Goal: Task Accomplishment & Management: Complete application form

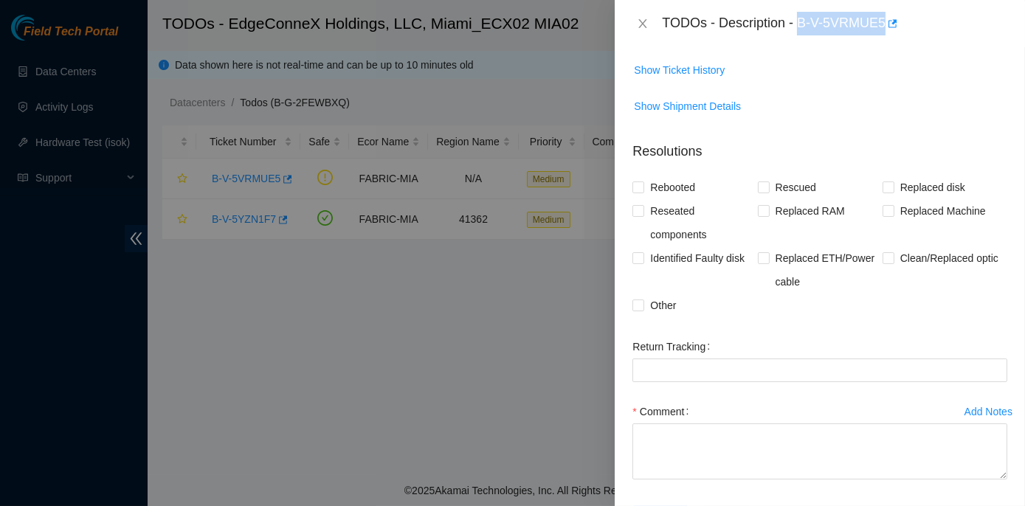
scroll to position [902, 0]
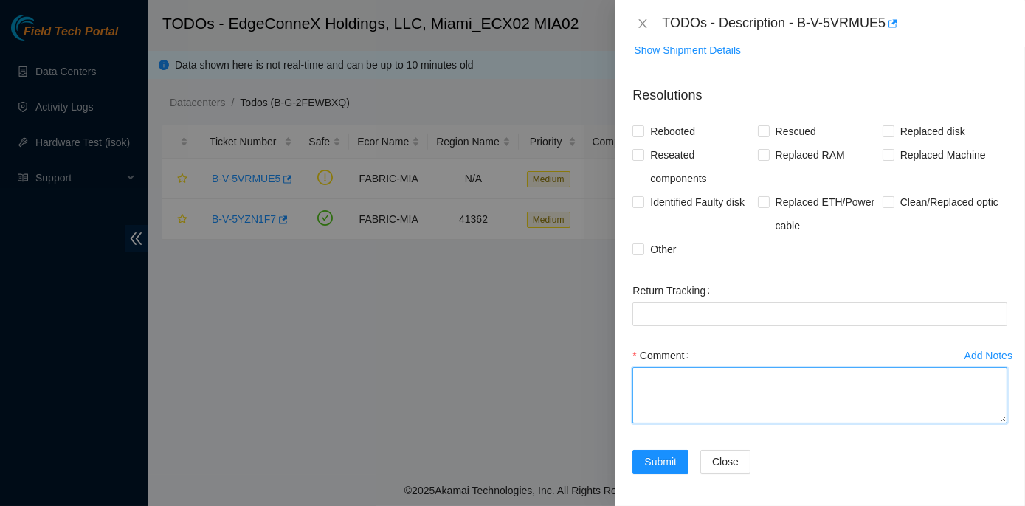
click at [660, 377] on textarea "Comment" at bounding box center [819, 395] width 375 height 56
type textarea "S"
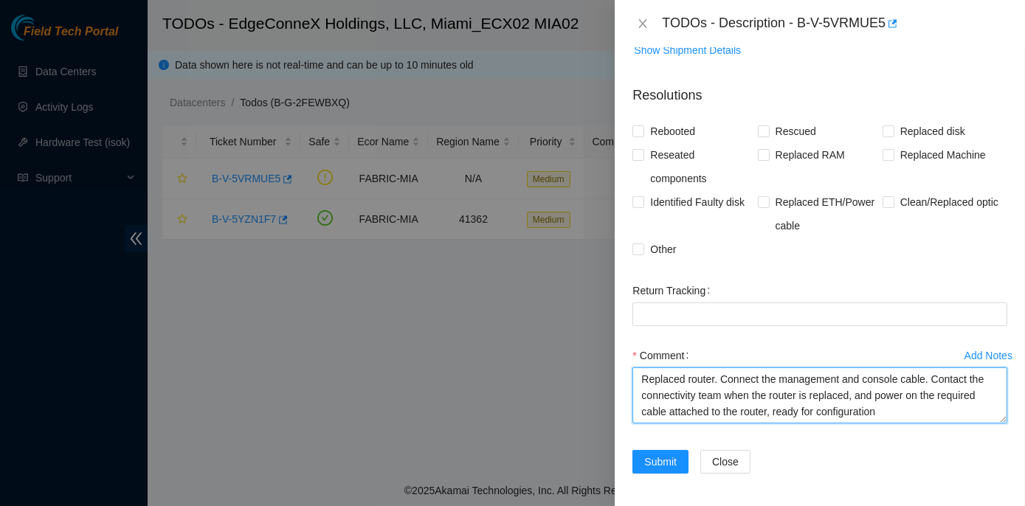
click at [885, 409] on textarea "Replaced router. Connect the management and console cable. Contact the connecti…" at bounding box center [819, 395] width 375 height 56
click at [930, 413] on textarea "Replaced router. Connect the management and console cable. Contact the connecti…" at bounding box center [819, 395] width 375 height 56
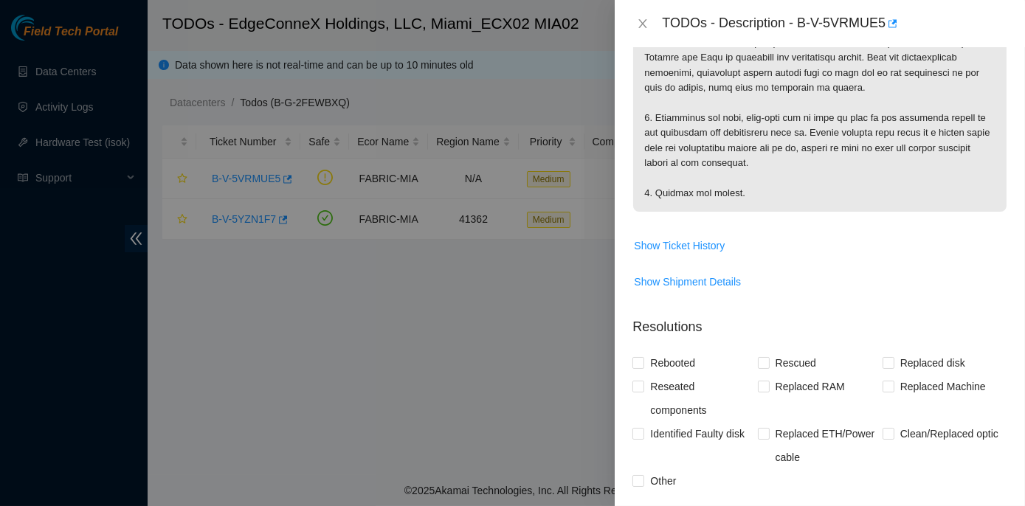
scroll to position [633, 0]
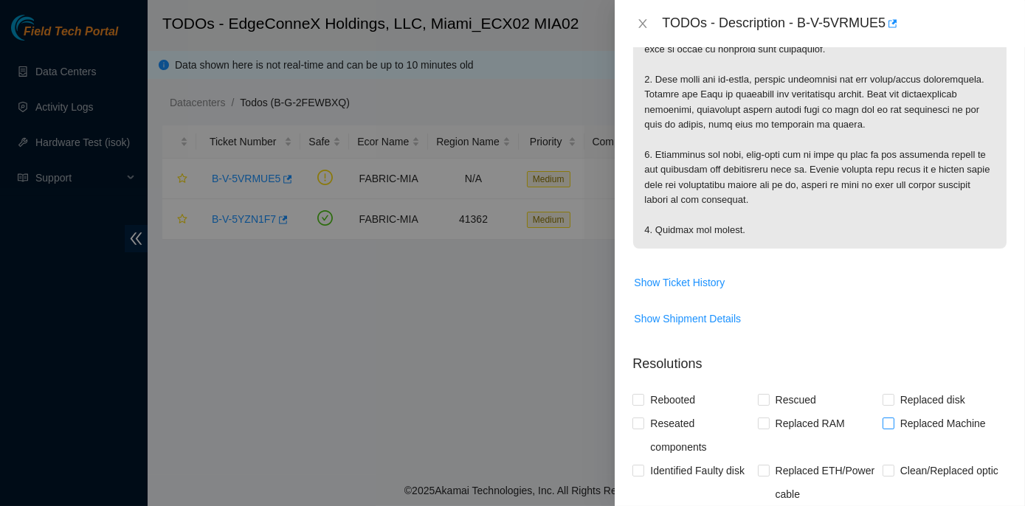
type textarea "Replaced router. Connect the management and console cable. Contact the connecti…"
click at [882, 421] on input "Replaced Machine" at bounding box center [887, 423] width 10 height 10
checkbox input "true"
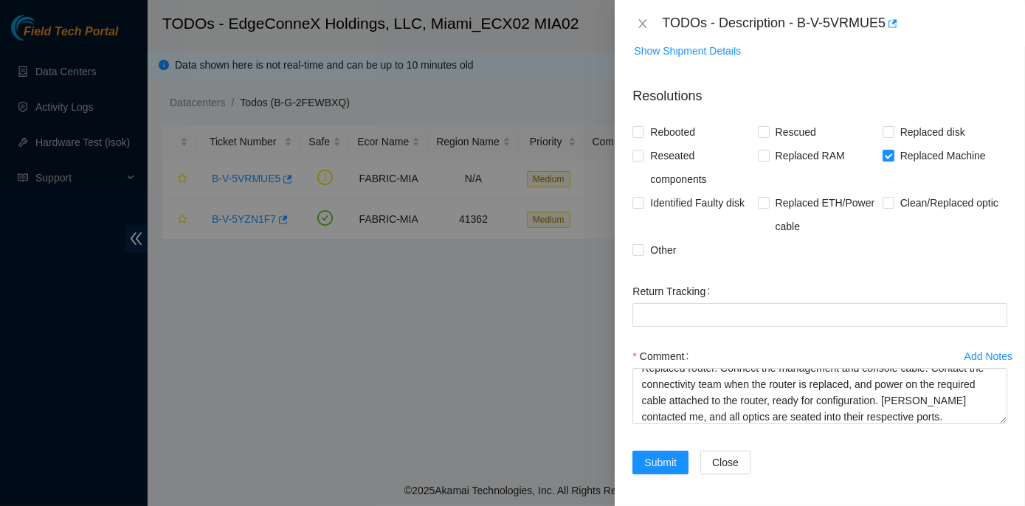
scroll to position [902, 0]
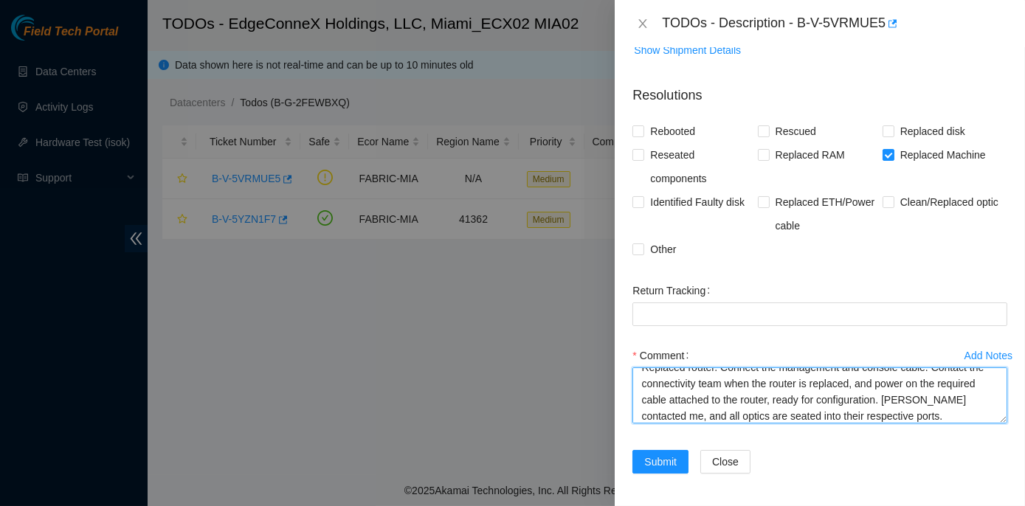
click at [954, 415] on textarea "Replaced router. Connect the management and console cable. Contact the connecti…" at bounding box center [819, 395] width 375 height 56
click at [875, 412] on textarea "Replaced router. Connect the management and console cable. Contact the connecti…" at bounding box center [819, 395] width 375 height 56
drag, startPoint x: 880, startPoint y: 412, endPoint x: 598, endPoint y: 359, distance: 286.8
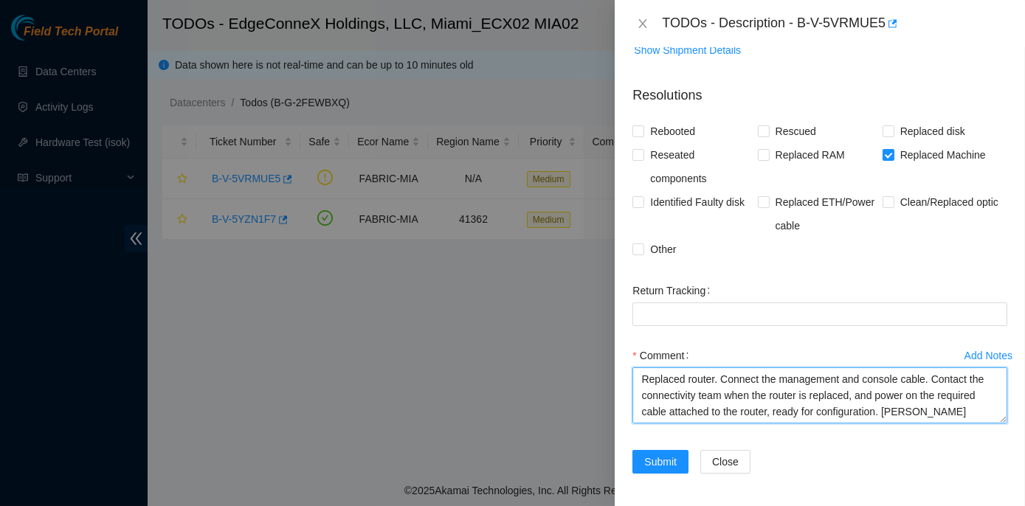
click at [598, 359] on div "TODOs - Description - B-V-5VRMUE5 Problem Type Network Rack Number N/A Machine …" at bounding box center [512, 253] width 1025 height 506
type textarea "Replaced router. Connect the management and console cable. Contact the connecti…"
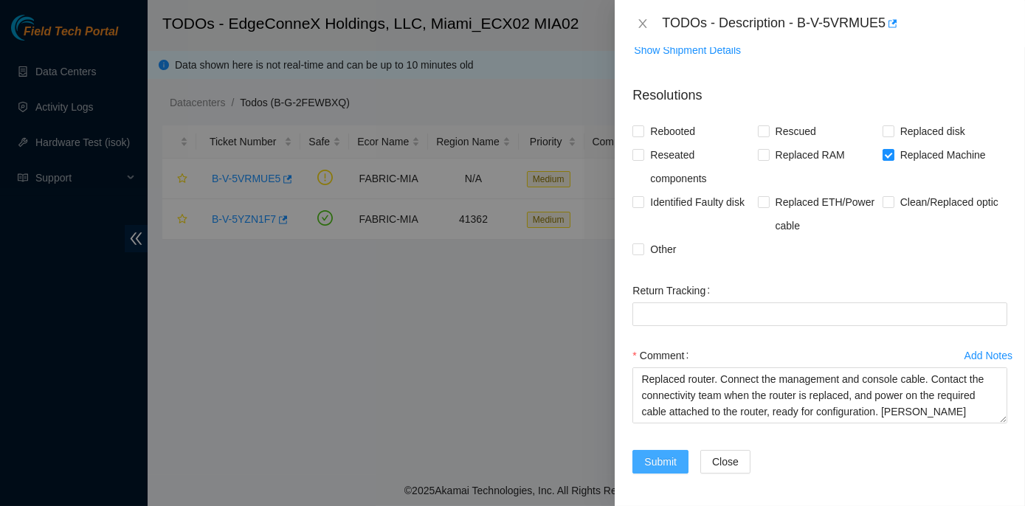
click at [665, 458] on span "Submit" at bounding box center [660, 462] width 32 height 16
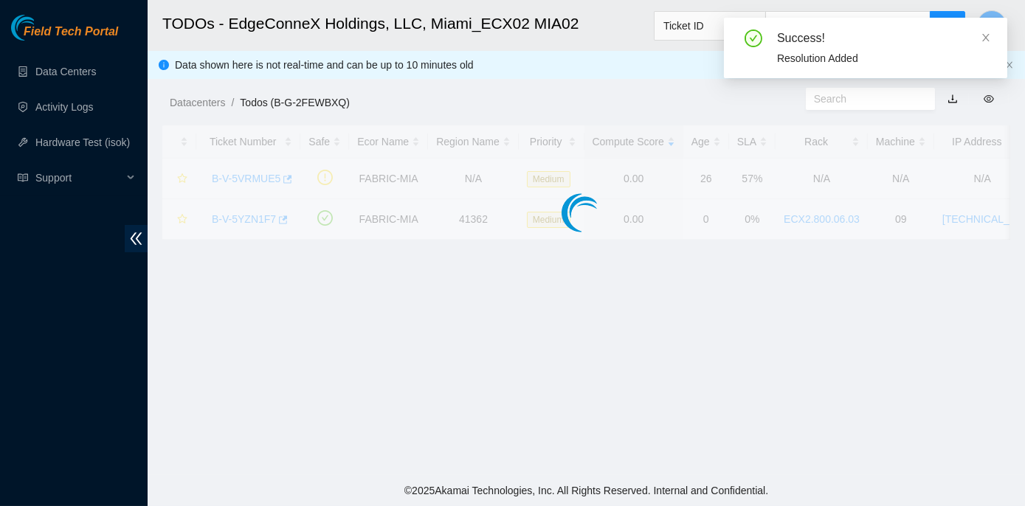
scroll to position [364, 0]
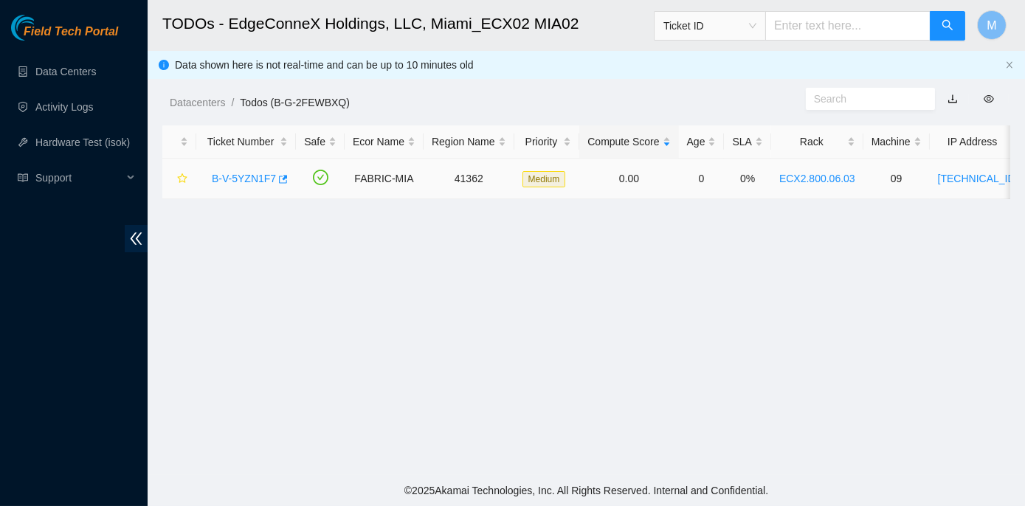
click at [232, 176] on link "B-V-5YZN1F7" at bounding box center [244, 179] width 64 height 12
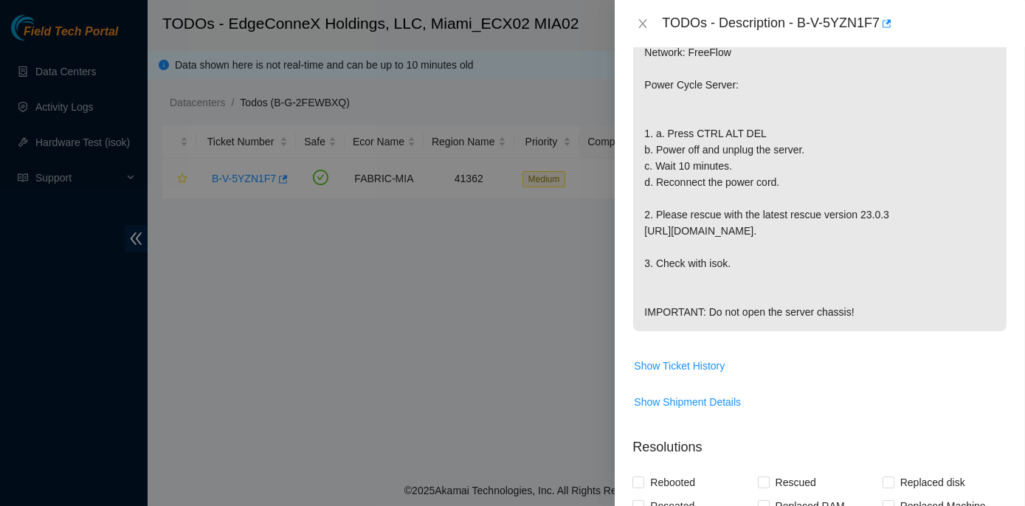
scroll to position [716, 0]
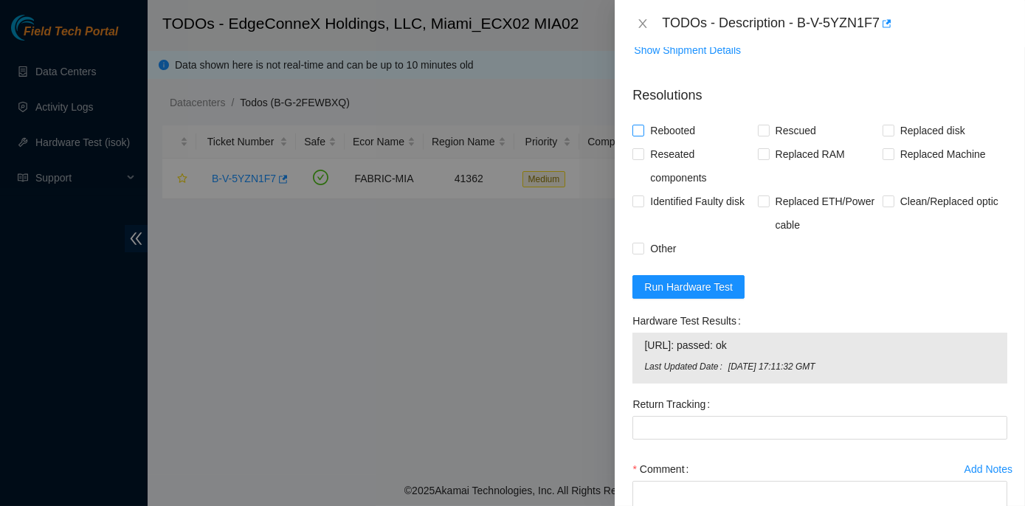
click at [635, 125] on label "Rebooted" at bounding box center [666, 131] width 69 height 24
drag, startPoint x: 635, startPoint y: 125, endPoint x: 647, endPoint y: 136, distance: 16.7
click at [636, 131] on input "Rebooted" at bounding box center [637, 130] width 10 height 10
checkbox input "true"
click at [758, 125] on input "Rescued" at bounding box center [763, 130] width 10 height 10
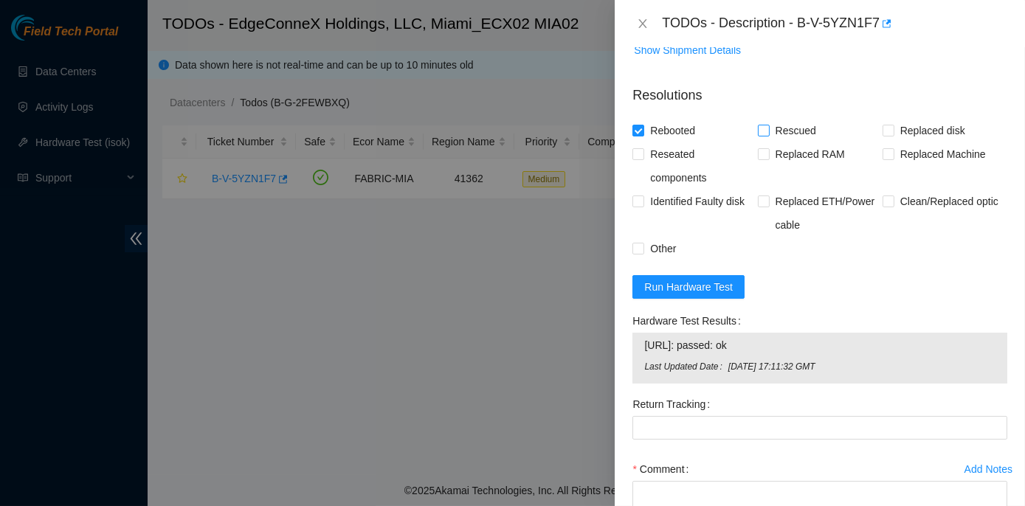
checkbox input "true"
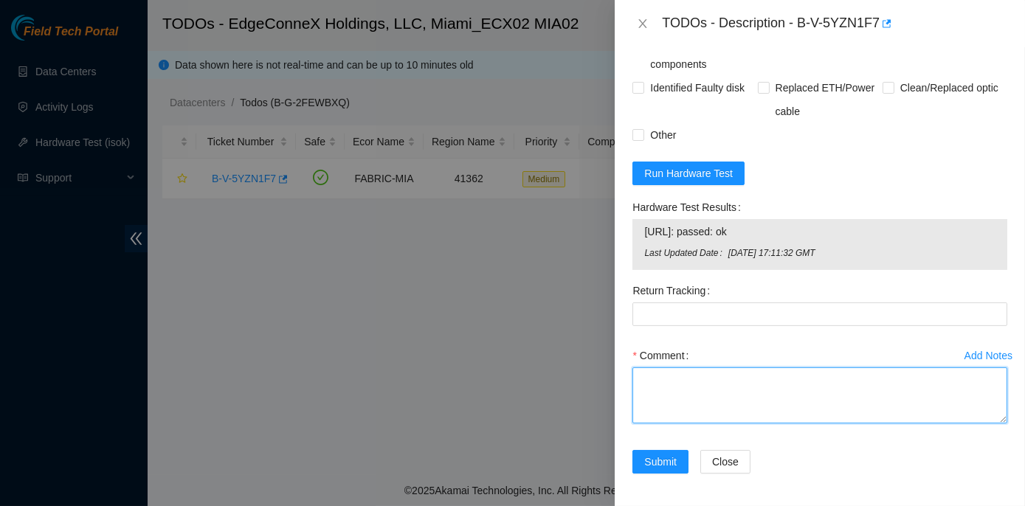
click at [649, 384] on textarea "Comment" at bounding box center [819, 395] width 375 height 56
paste textarea "Rack No: ECX2.800.06.03 Machine No: 09 IP: 23.49.253.204 Serial No: CT-4190326-…"
type textarea "Rack No: ECX2.800.06.03 Machine No: 09 IP: 23.49.253.204 Serial No: CT-4190326-…"
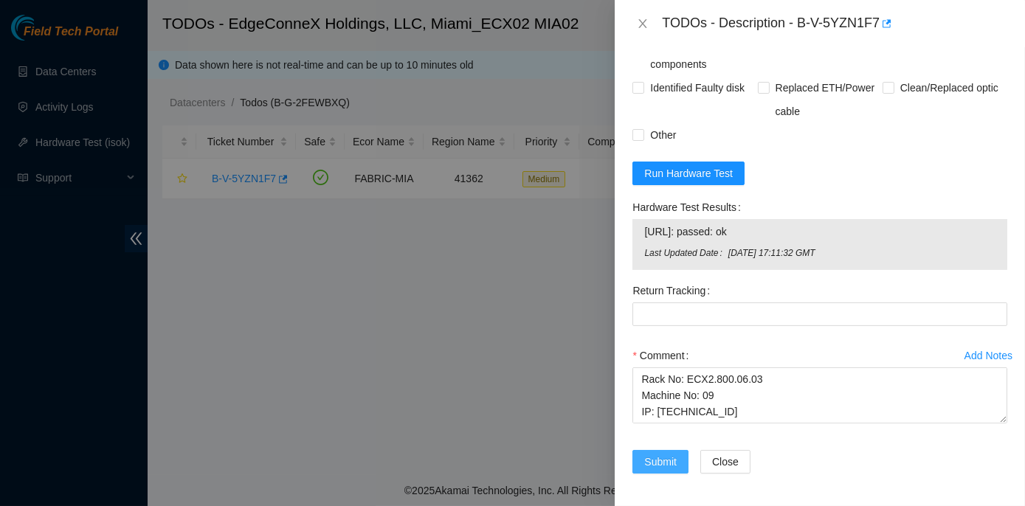
click at [651, 454] on span "Submit" at bounding box center [660, 462] width 32 height 16
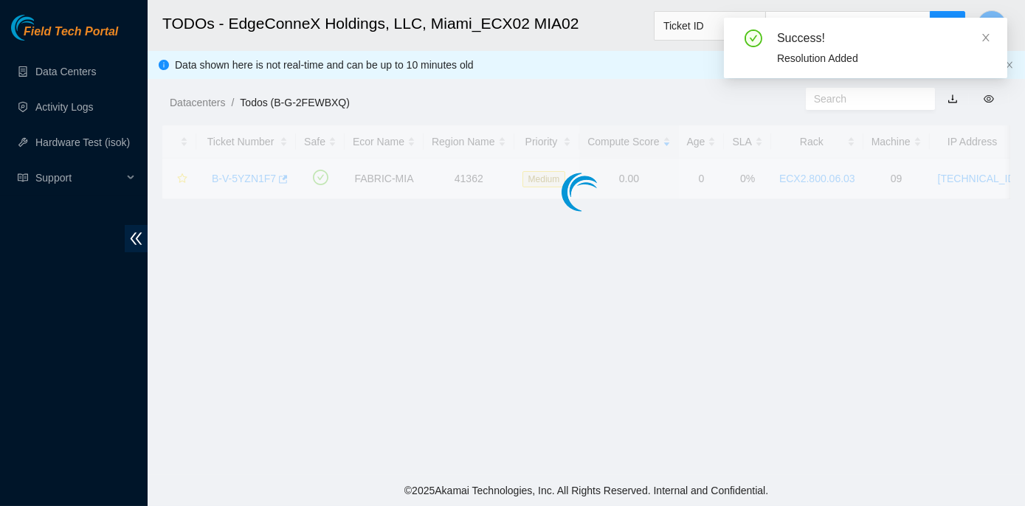
scroll to position [411, 0]
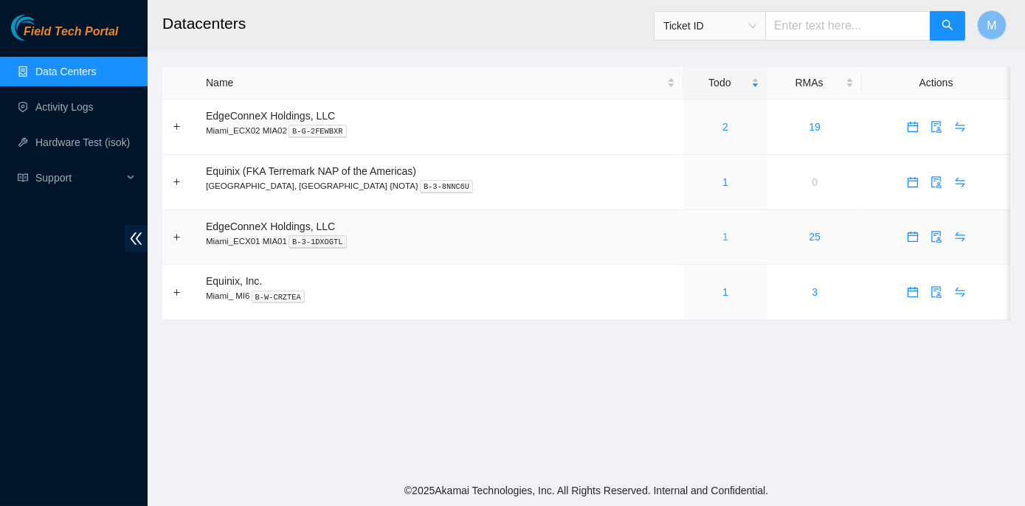
click at [722, 235] on link "1" at bounding box center [725, 237] width 6 height 12
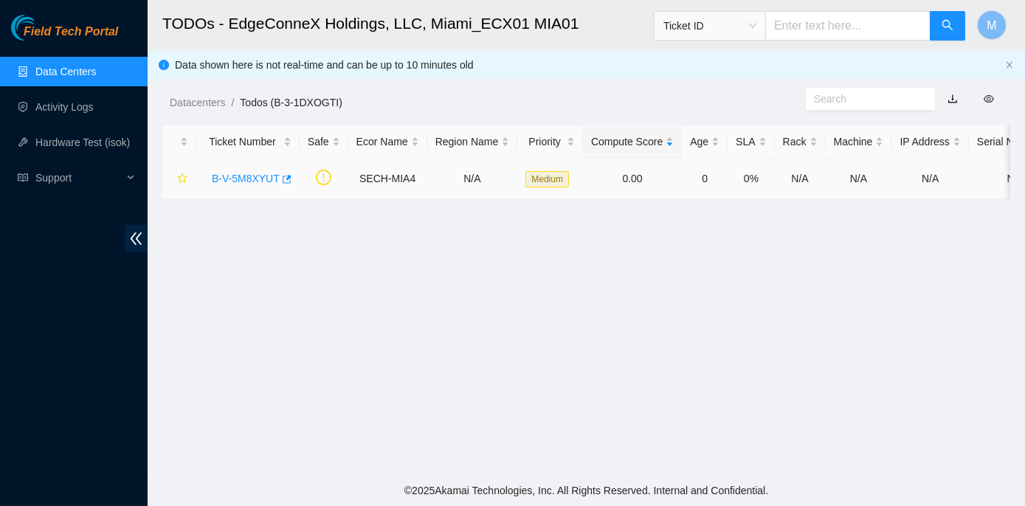
click at [255, 177] on link "B-V-5M8XYUT" at bounding box center [246, 179] width 68 height 12
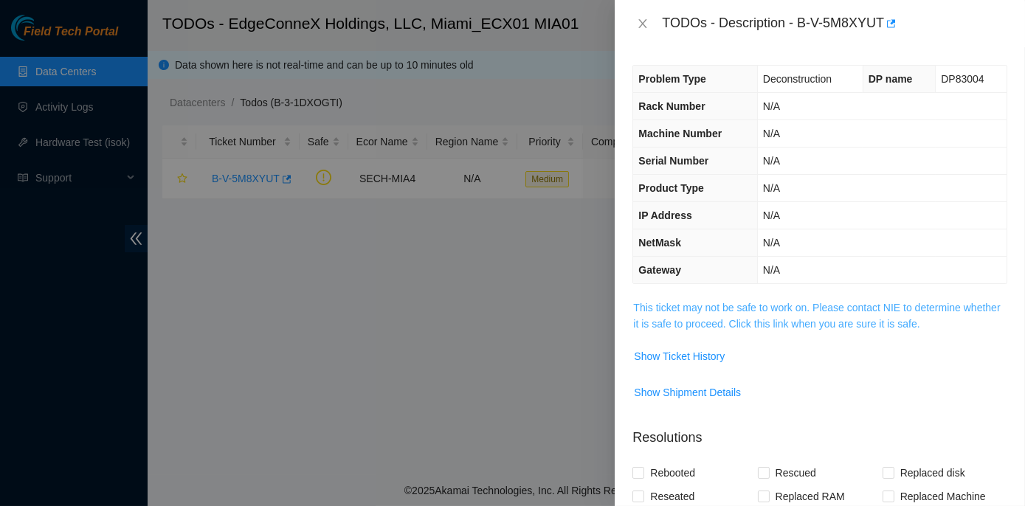
click at [809, 310] on link "This ticket may not be safe to work on. Please contact NIE to determine whether…" at bounding box center [816, 316] width 367 height 28
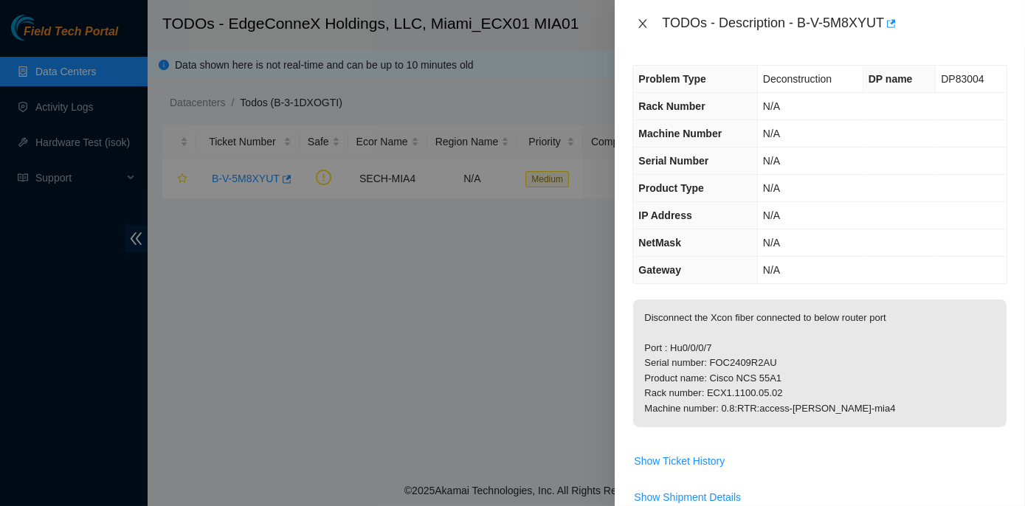
click at [647, 25] on icon "close" at bounding box center [643, 24] width 12 height 12
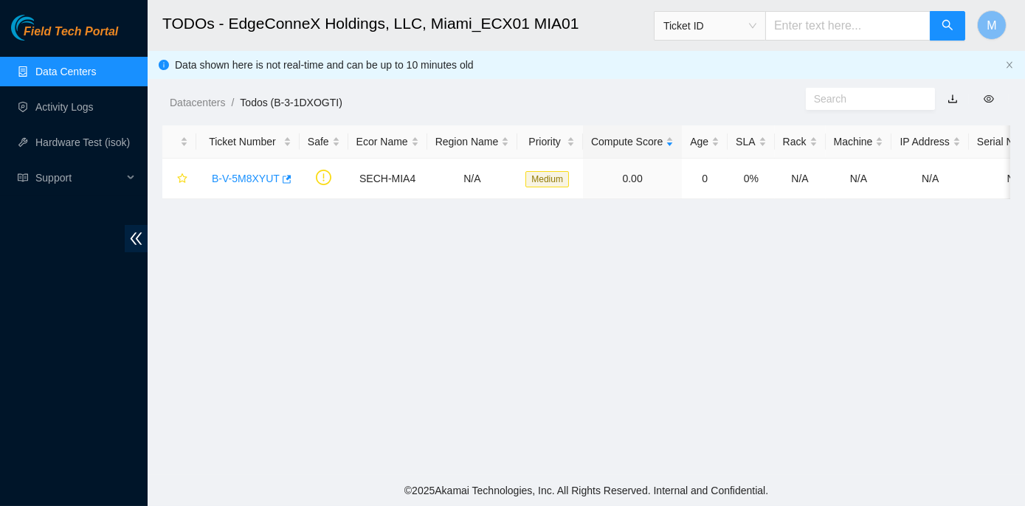
click at [55, 68] on link "Data Centers" at bounding box center [65, 72] width 60 height 12
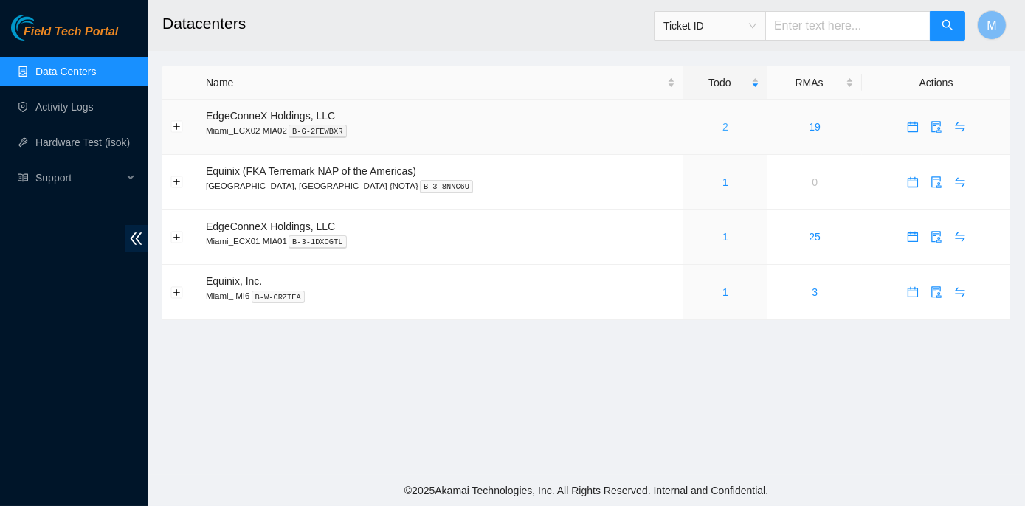
click at [722, 125] on link "2" at bounding box center [725, 127] width 6 height 12
click at [722, 126] on link "2" at bounding box center [725, 127] width 6 height 12
click at [691, 125] on div "2" at bounding box center [725, 127] width 69 height 16
